Goal: Register for event/course

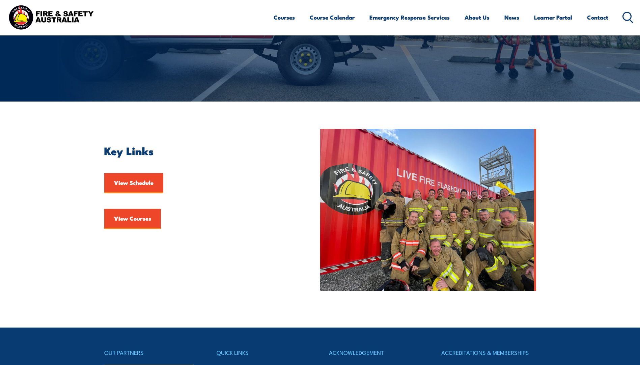
scroll to position [101, 0]
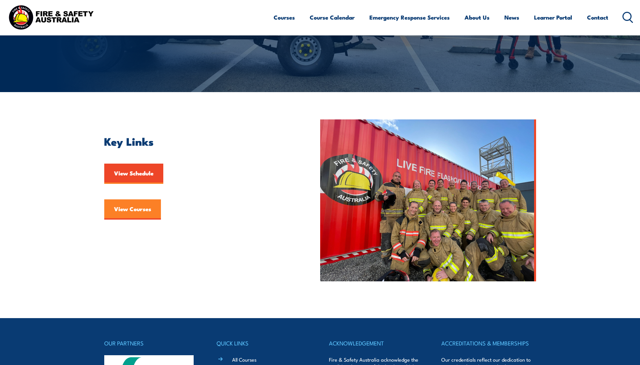
click at [132, 207] on link "View Courses" at bounding box center [132, 209] width 57 height 20
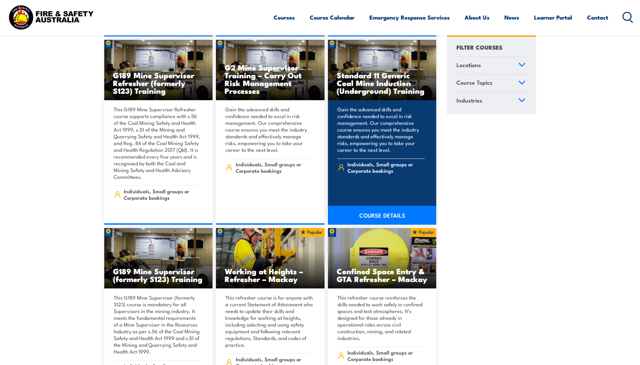
scroll to position [540, 0]
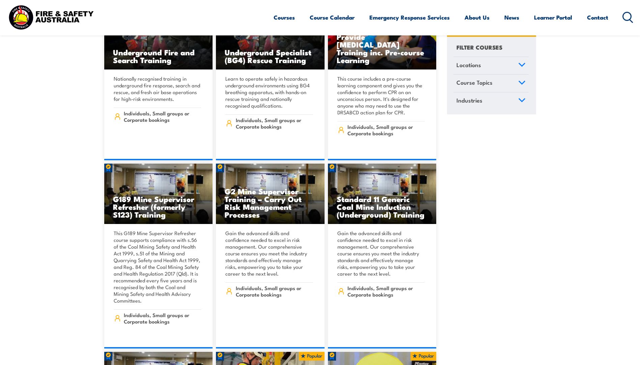
click at [467, 66] on span "Locations" at bounding box center [468, 64] width 25 height 9
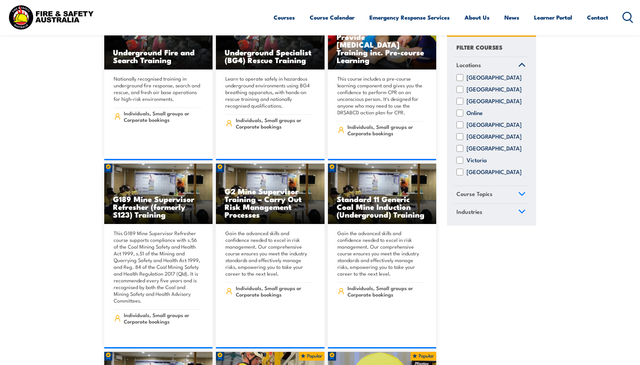
click at [461, 152] on input "Tasmania" at bounding box center [459, 148] width 7 height 7
checkbox input "true"
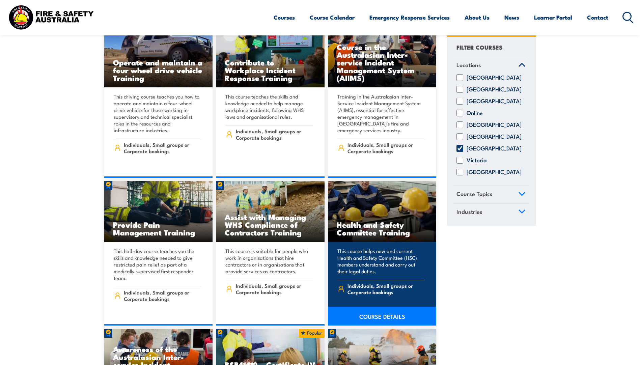
scroll to position [2260, 0]
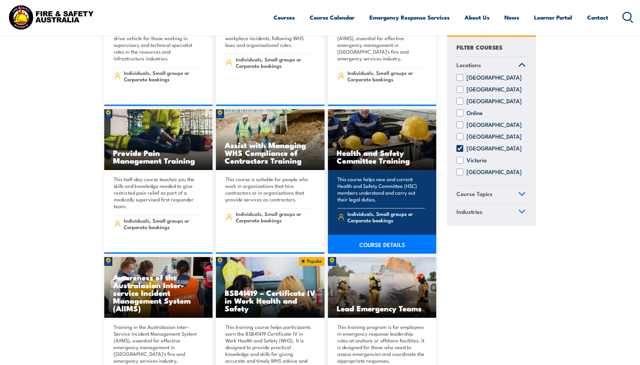
click at [393, 235] on link "COURSE DETAILS" at bounding box center [382, 244] width 109 height 19
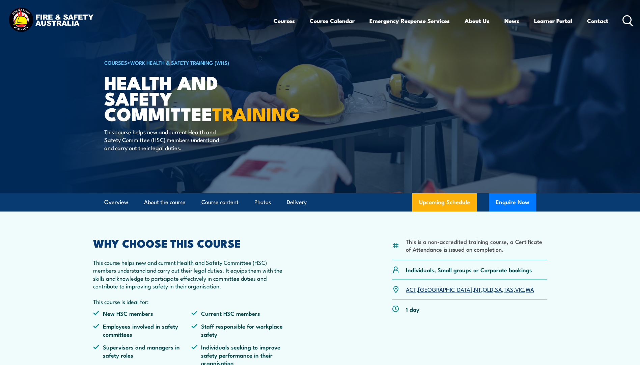
drag, startPoint x: 366, startPoint y: 227, endPoint x: 357, endPoint y: 219, distance: 12.5
click at [365, 225] on article "This is a non-accredited training course, a Certificate of Attendance is issued…" at bounding box center [320, 295] width 472 height 168
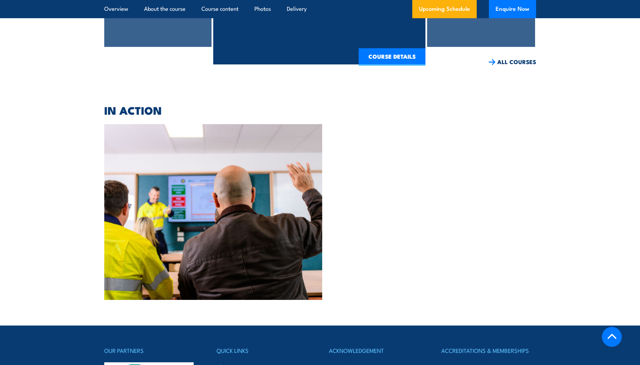
scroll to position [1315, 0]
